Goal: Use online tool/utility: Utilize a website feature to perform a specific function

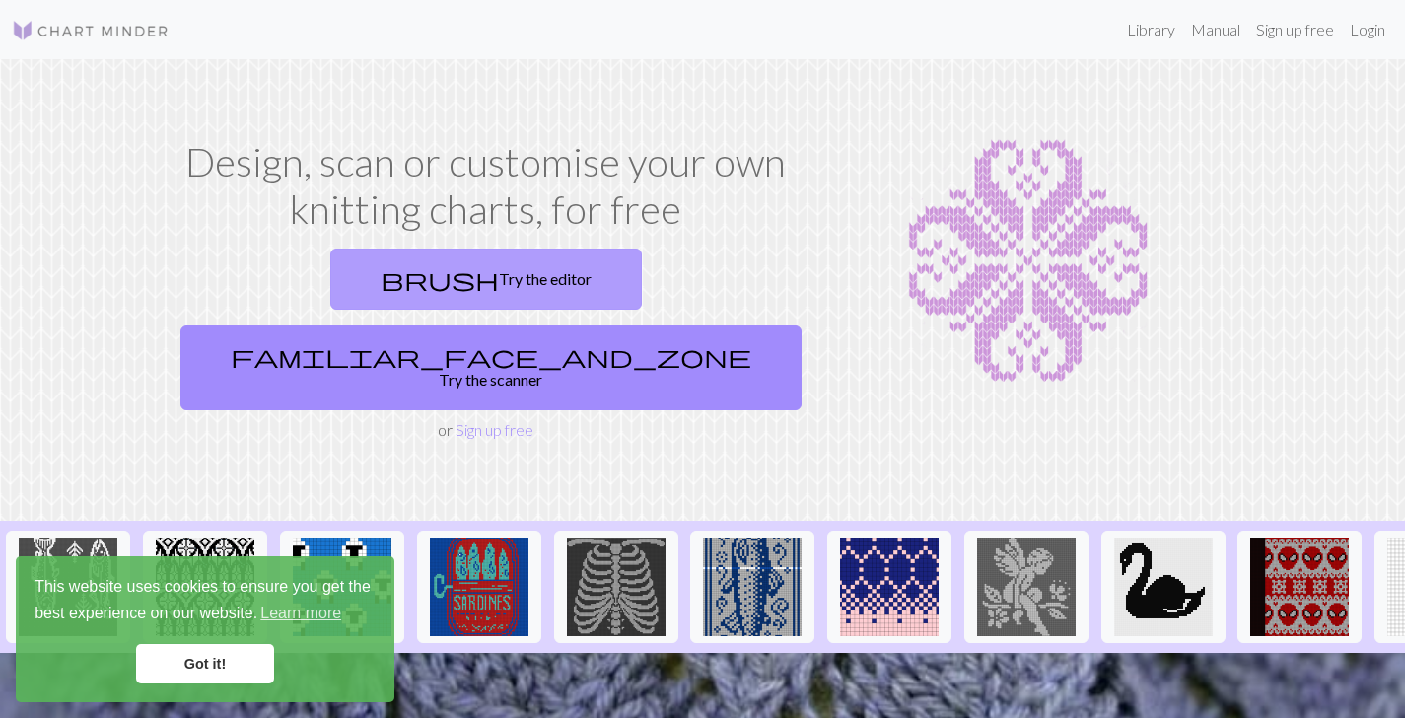
click at [355, 277] on link "brush Try the editor" at bounding box center [485, 278] width 311 height 61
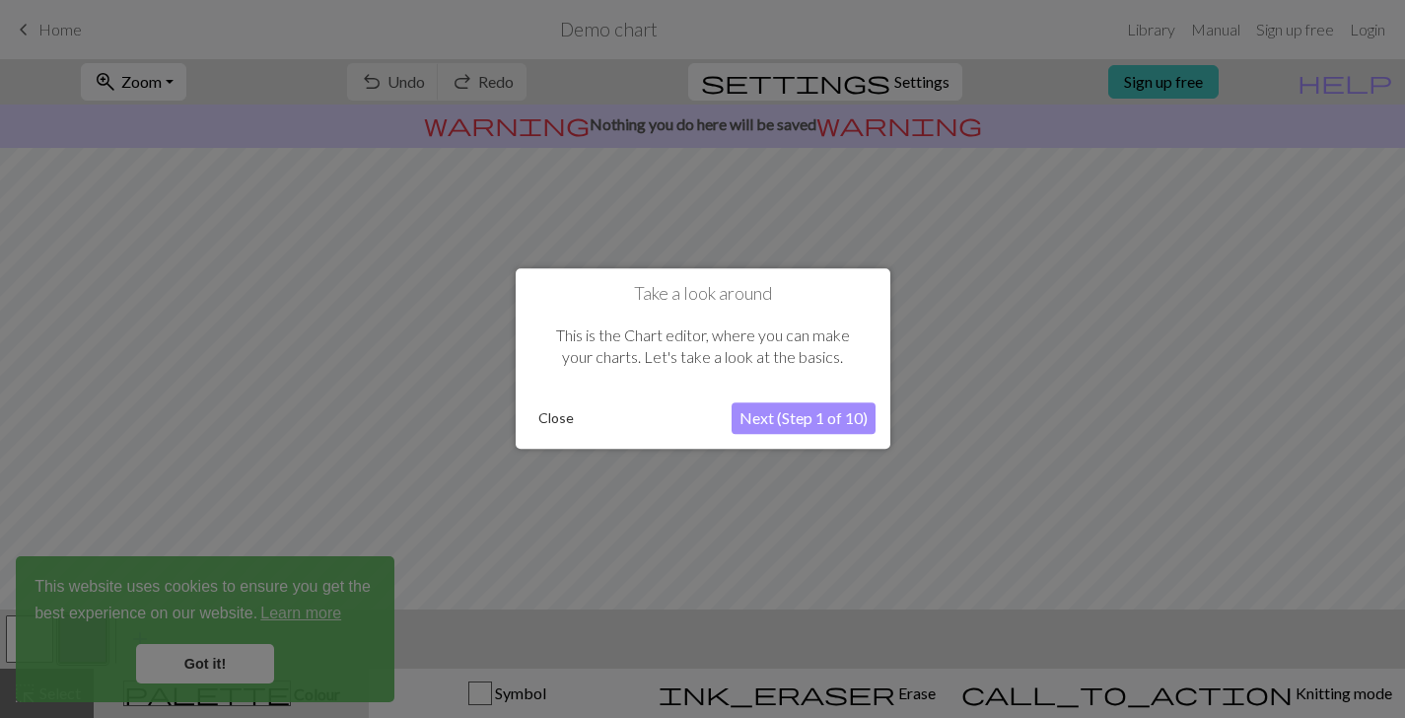
click at [818, 424] on button "Next (Step 1 of 10)" at bounding box center [803, 419] width 144 height 32
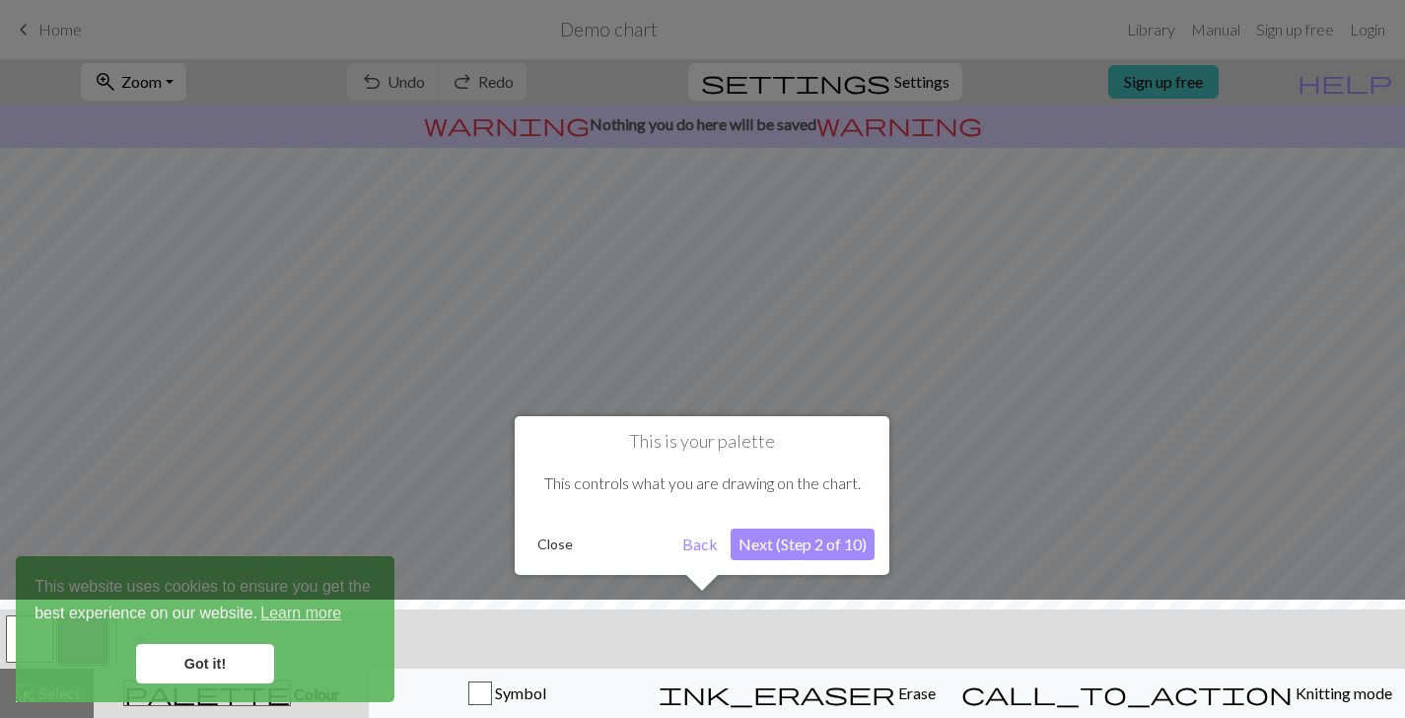
click at [784, 547] on button "Next (Step 2 of 10)" at bounding box center [802, 544] width 144 height 32
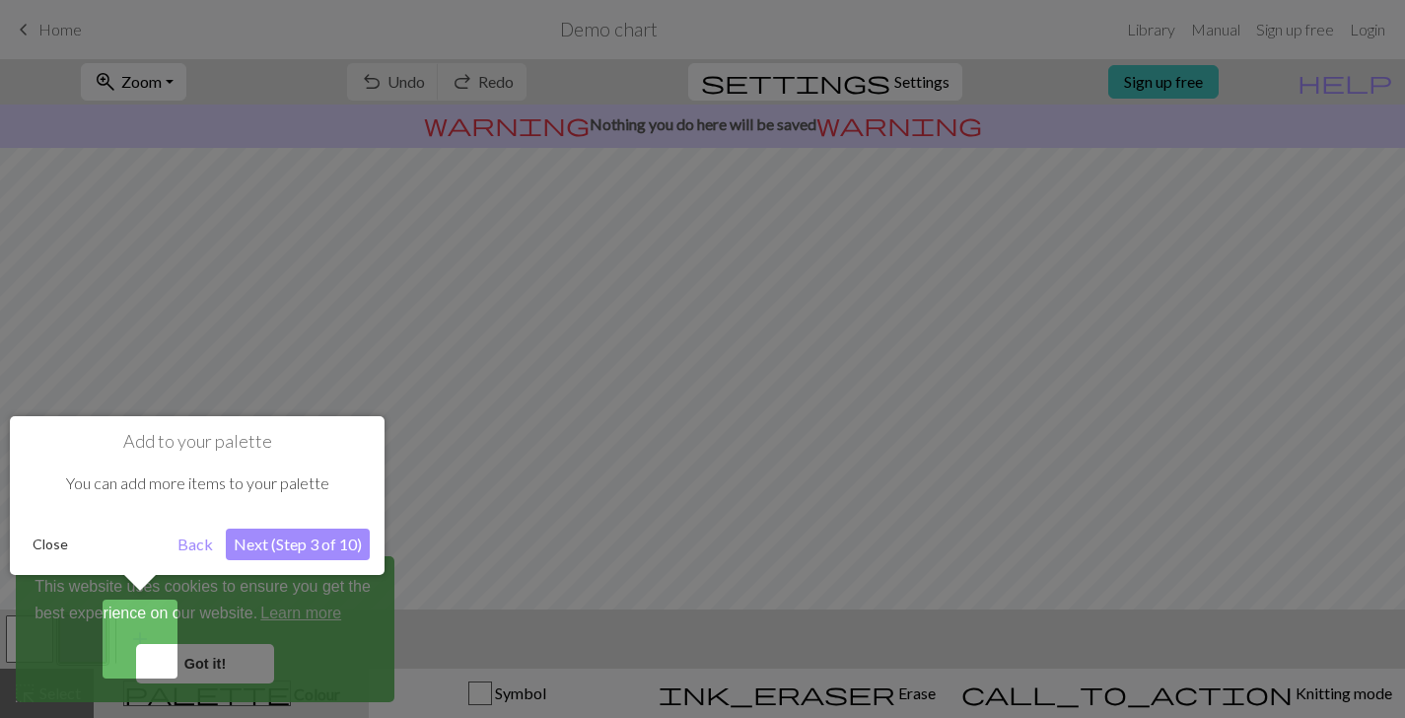
click at [336, 540] on button "Next (Step 3 of 10)" at bounding box center [298, 544] width 144 height 32
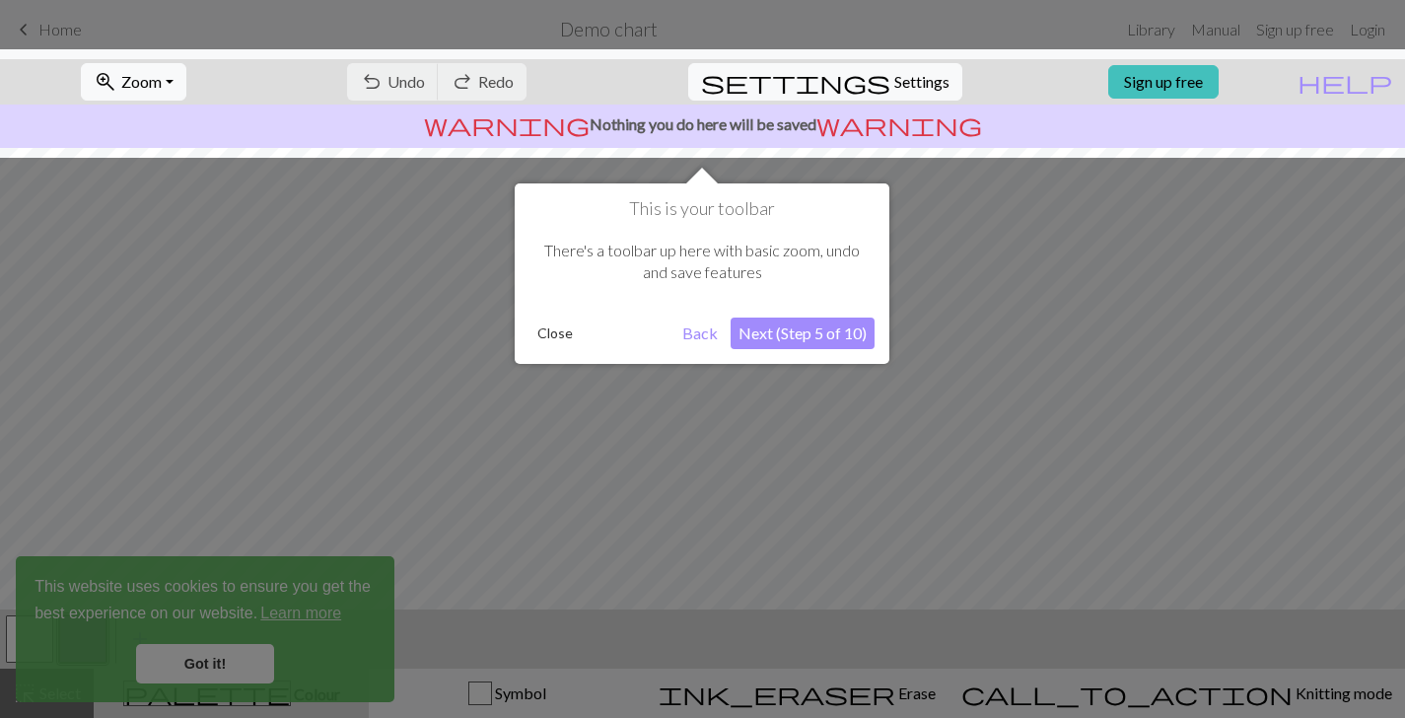
click at [827, 331] on button "Next (Step 5 of 10)" at bounding box center [802, 333] width 144 height 32
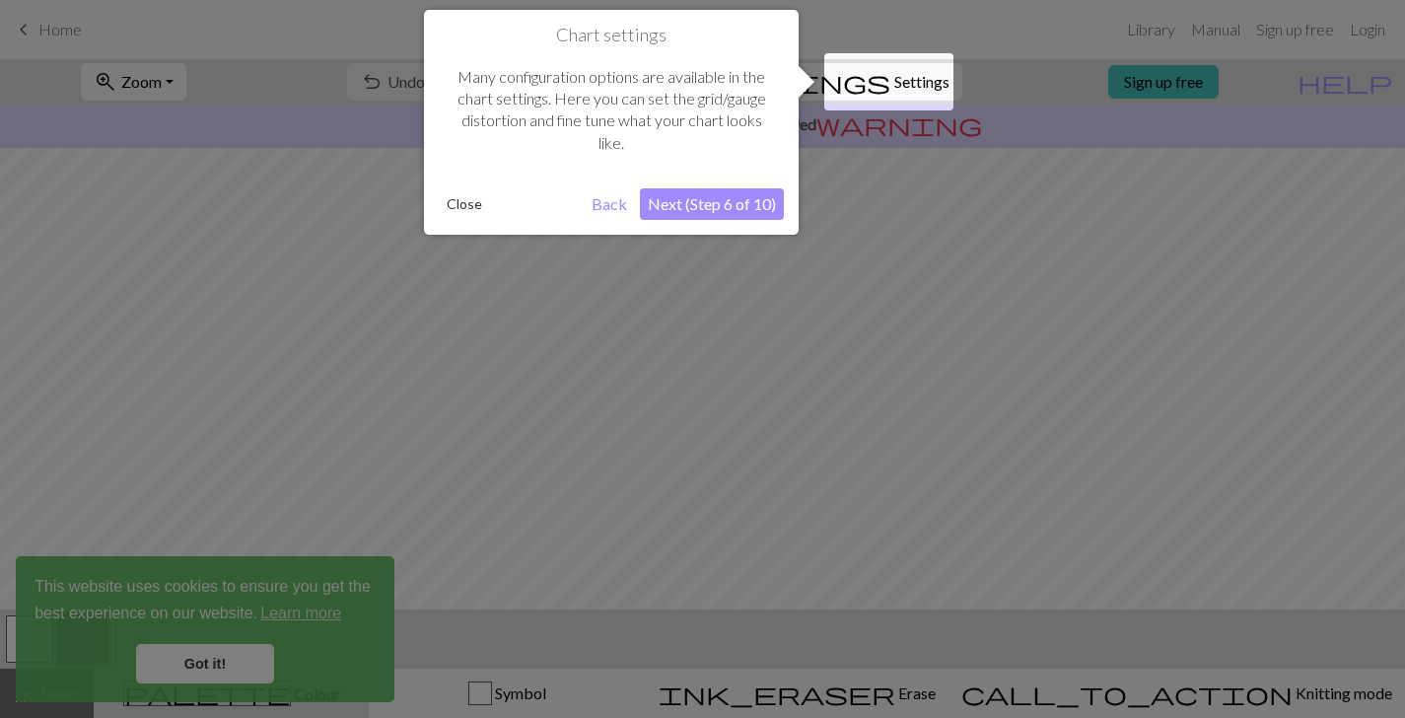
click at [727, 206] on button "Next (Step 6 of 10)" at bounding box center [712, 204] width 144 height 32
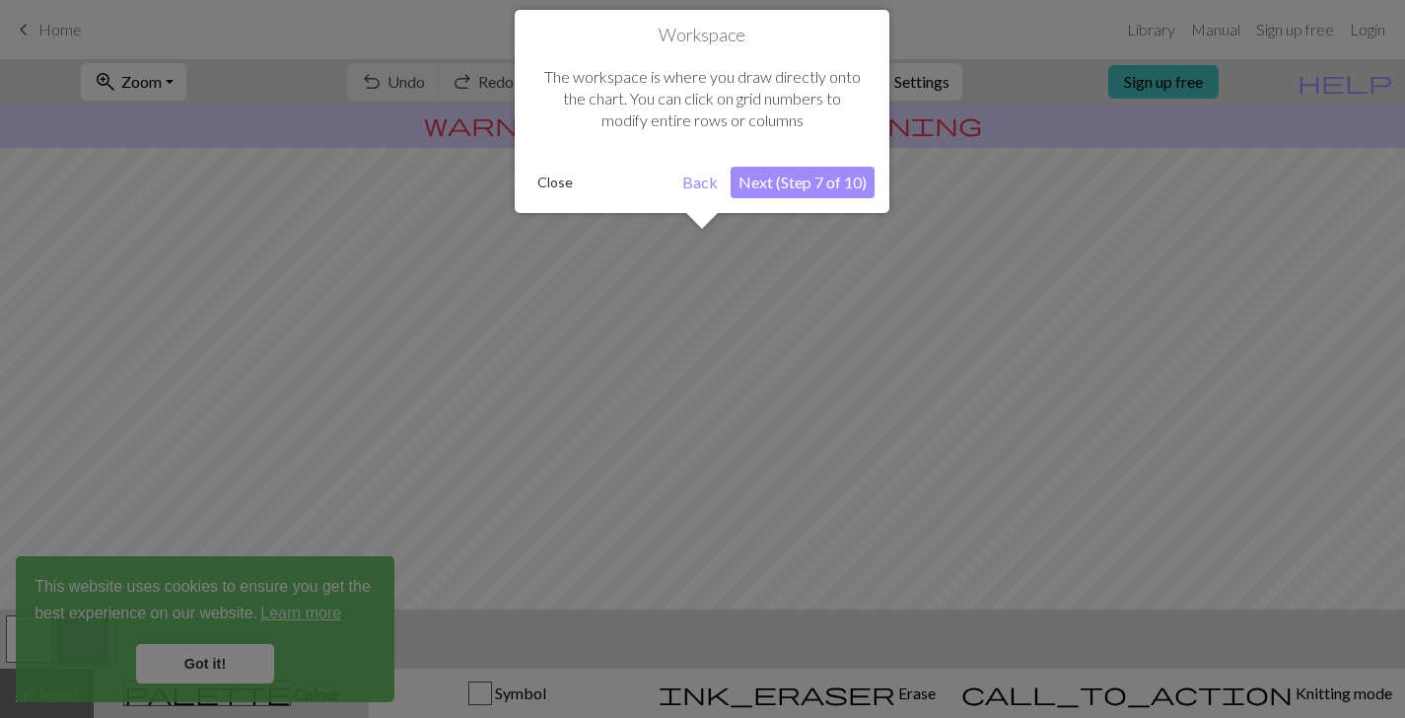
scroll to position [118, 0]
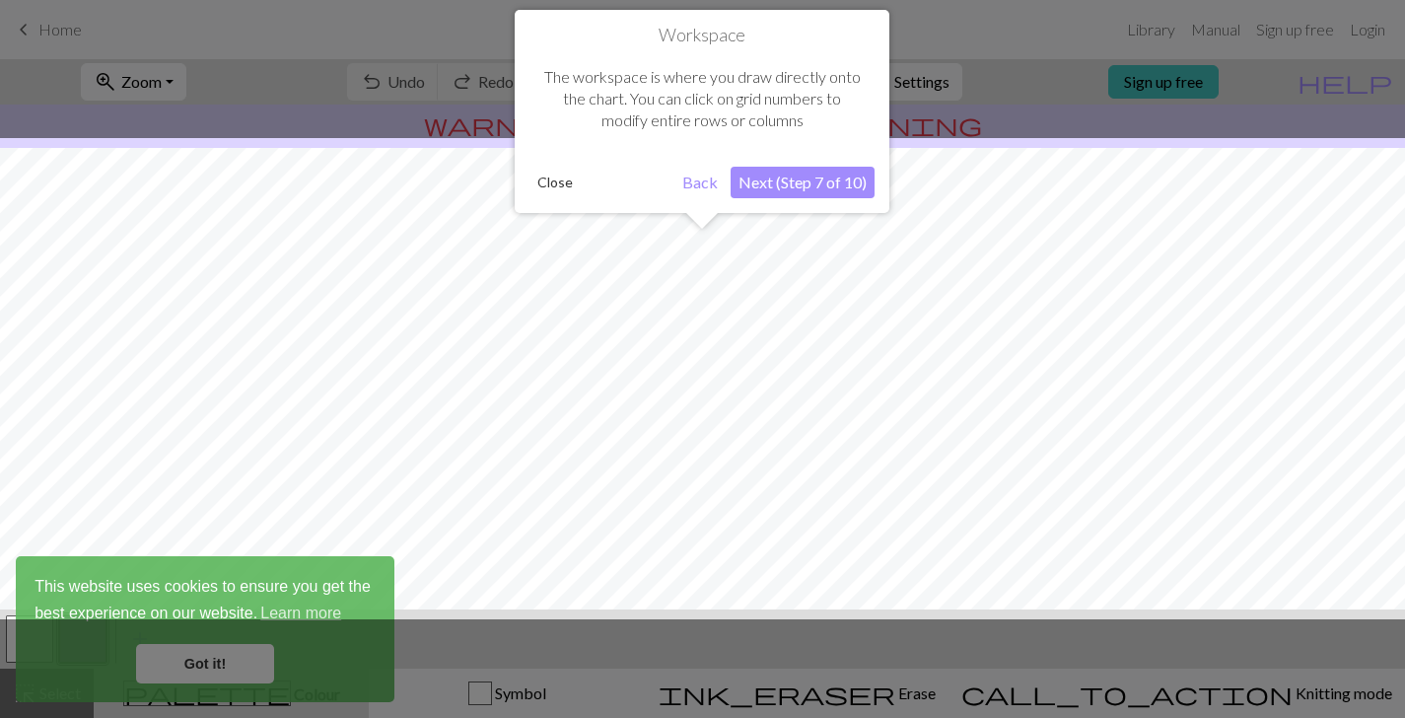
click at [811, 174] on button "Next (Step 7 of 10)" at bounding box center [802, 183] width 144 height 32
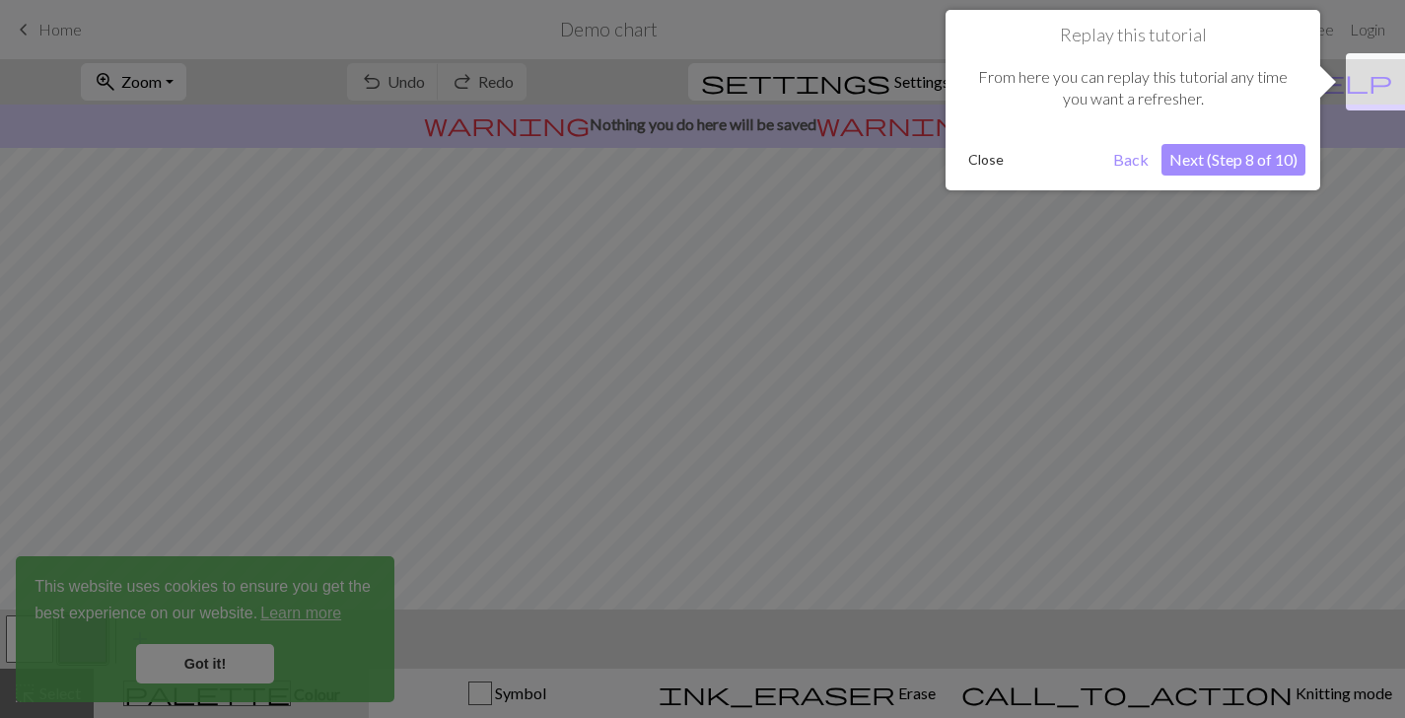
click at [1258, 162] on button "Next (Step 8 of 10)" at bounding box center [1233, 160] width 144 height 32
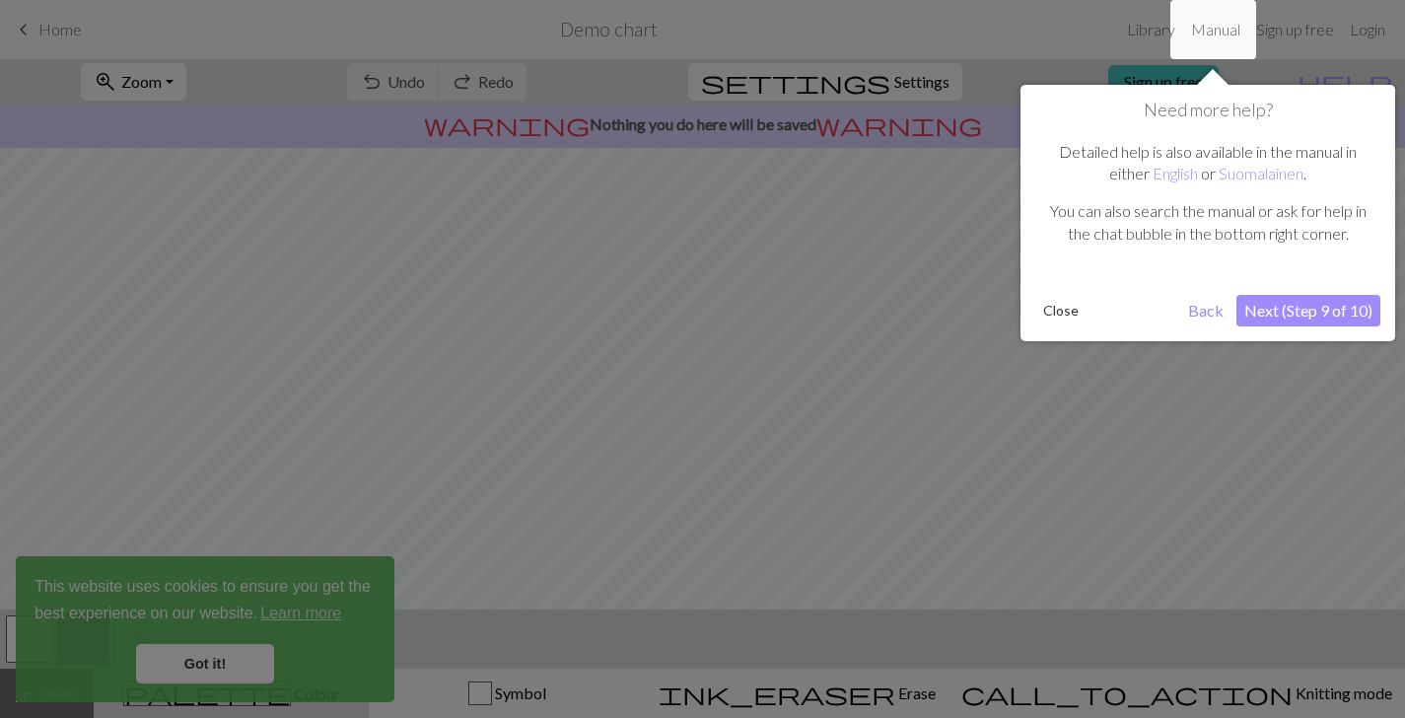
click at [1279, 310] on button "Next (Step 9 of 10)" at bounding box center [1308, 311] width 144 height 32
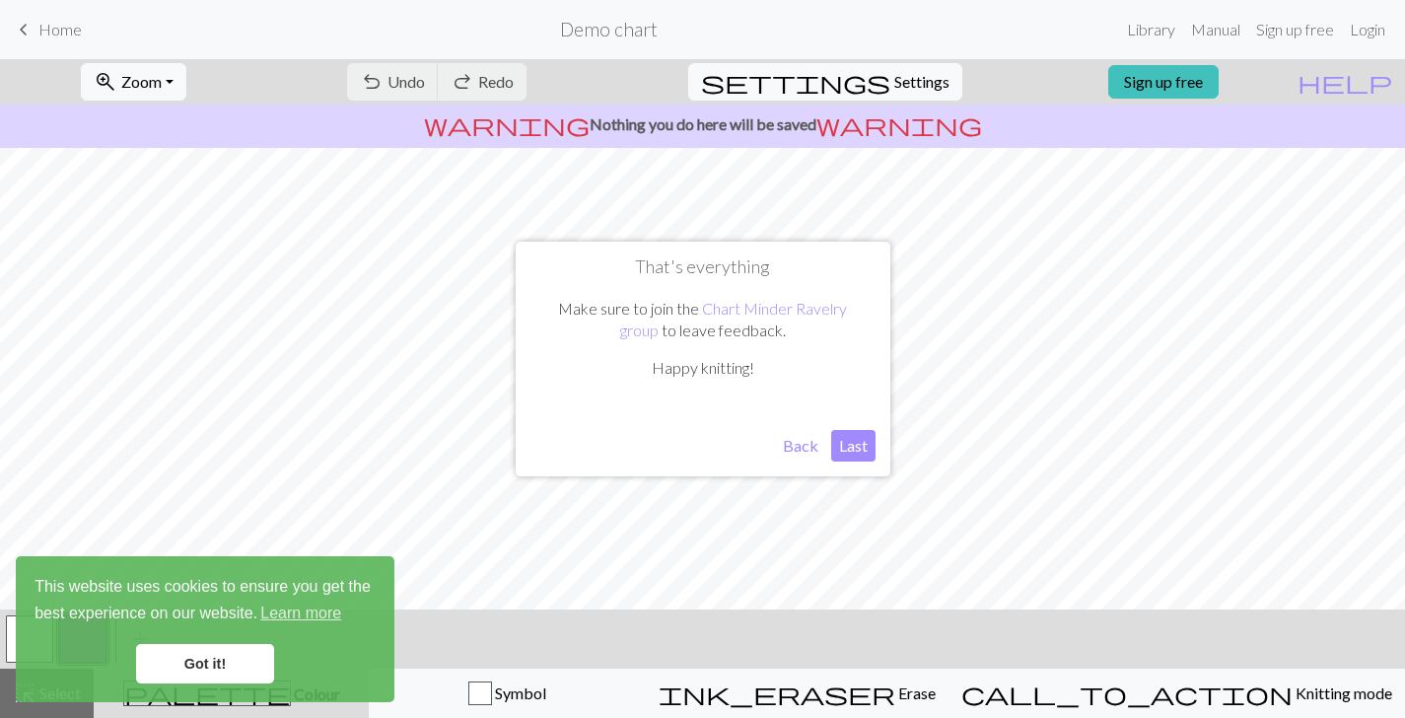
click at [841, 439] on button "Last" at bounding box center [853, 446] width 44 height 32
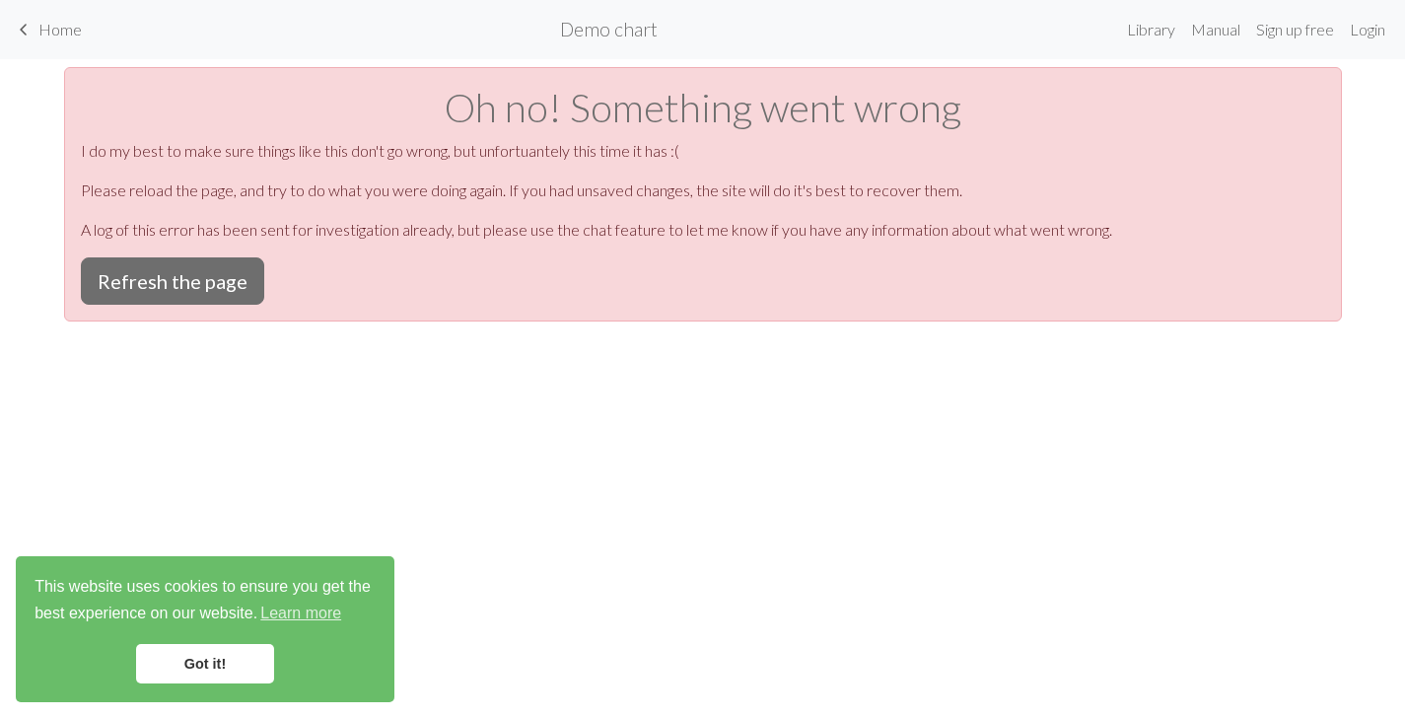
scroll to position [0, 0]
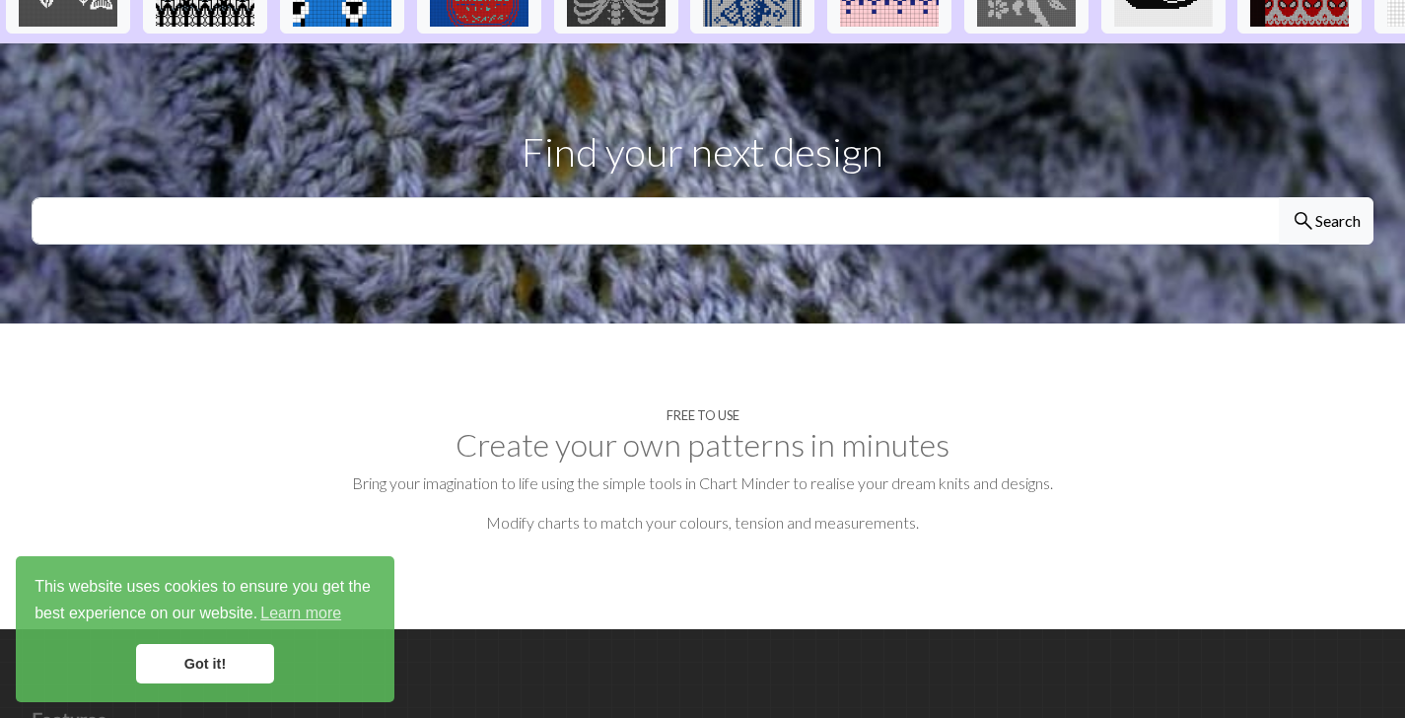
scroll to position [722, 0]
